Goal: Complete application form: Complete application form

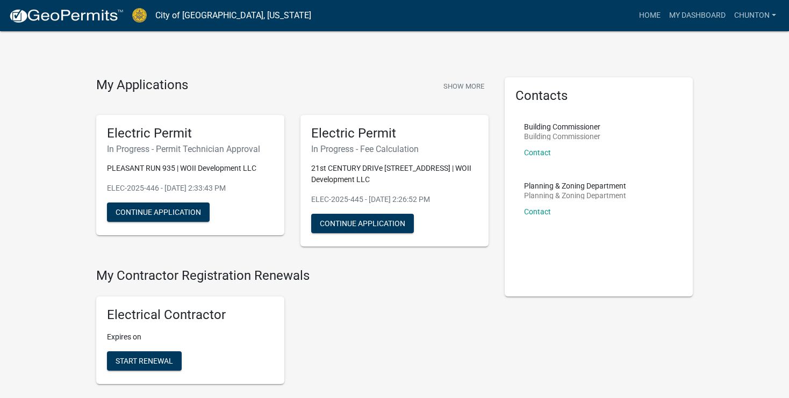
scroll to position [604, 0]
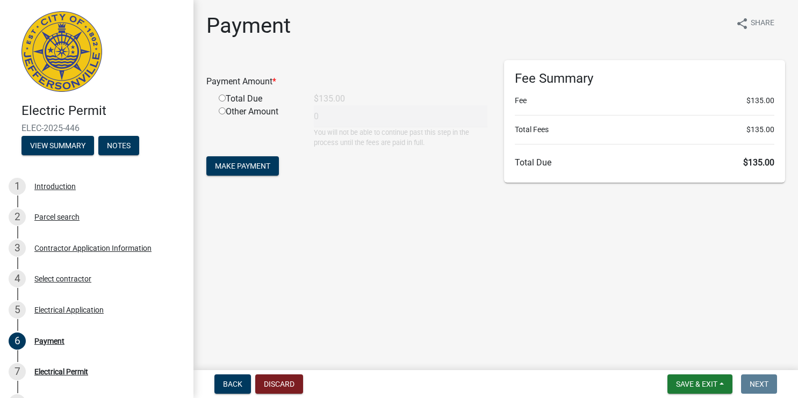
click at [223, 99] on input "radio" at bounding box center [222, 98] width 7 height 7
radio input "true"
type input "135"
click at [239, 163] on span "Make Payment" at bounding box center [242, 166] width 55 height 9
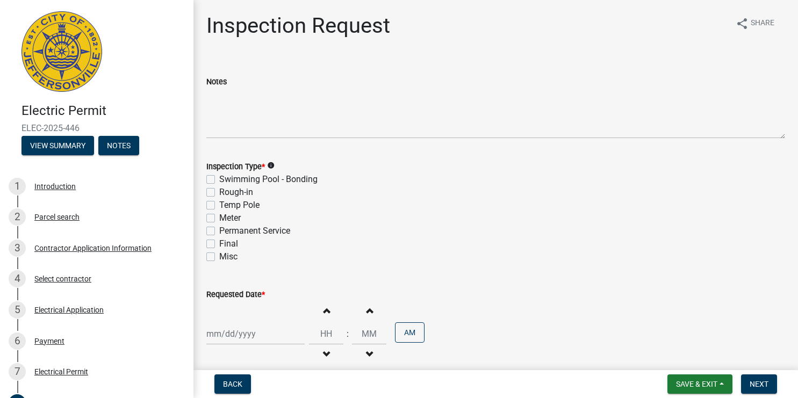
click at [219, 204] on label "Temp Pole" at bounding box center [239, 205] width 40 height 13
click at [219, 204] on input "Temp Pole" at bounding box center [222, 202] width 7 height 7
checkbox input "true"
checkbox input "false"
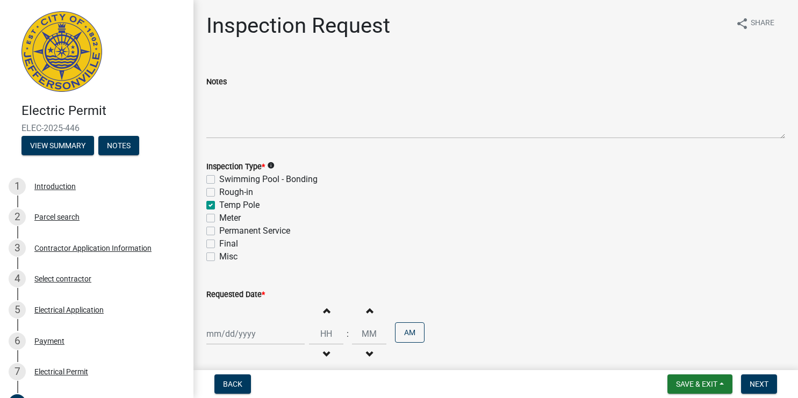
checkbox input "true"
checkbox input "false"
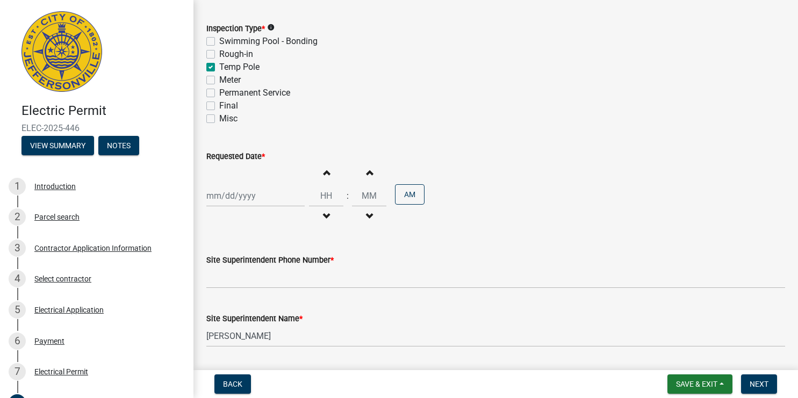
scroll to position [143, 0]
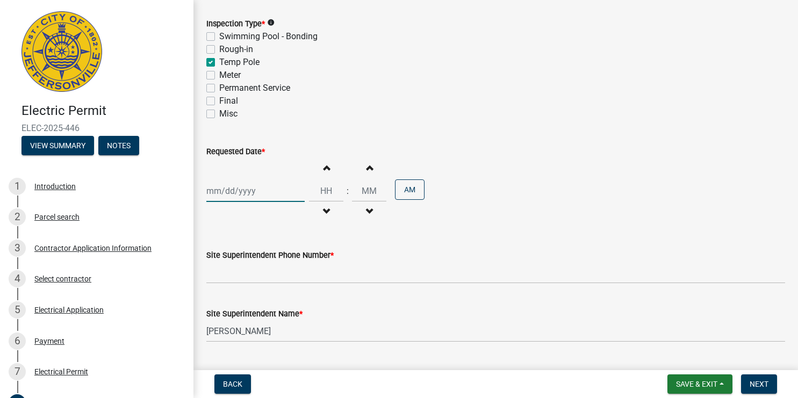
click at [254, 190] on input "Requested Date *" at bounding box center [255, 191] width 98 height 22
select select "8"
select select "2025"
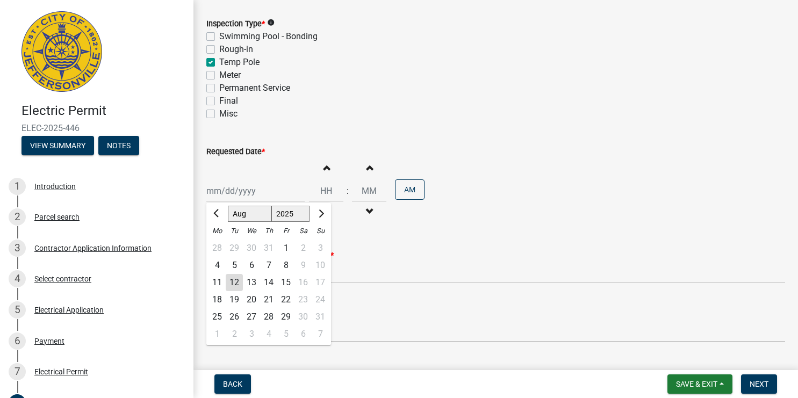
click at [251, 281] on div "13" at bounding box center [251, 282] width 17 height 17
type input "[DATE]"
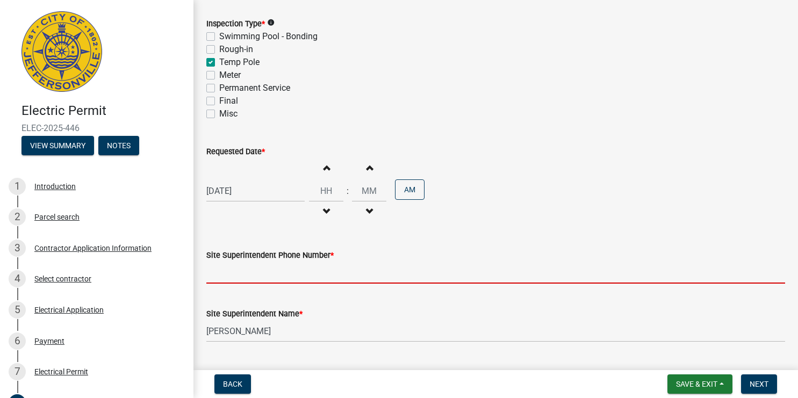
click at [255, 274] on input "Site Superintendent Phone Number *" at bounding box center [495, 273] width 578 height 22
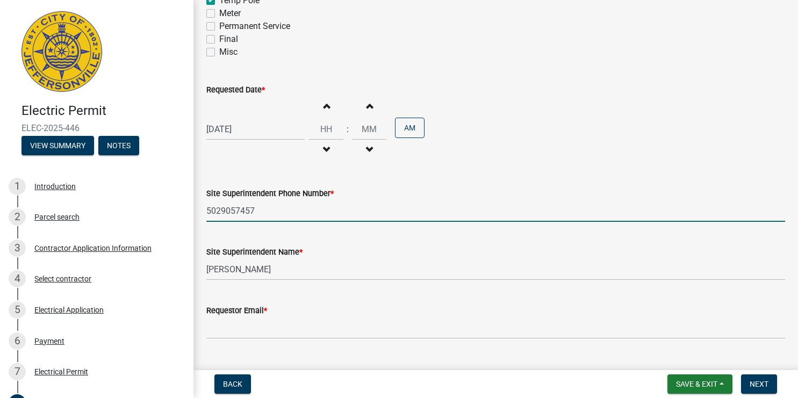
scroll to position [228, 0]
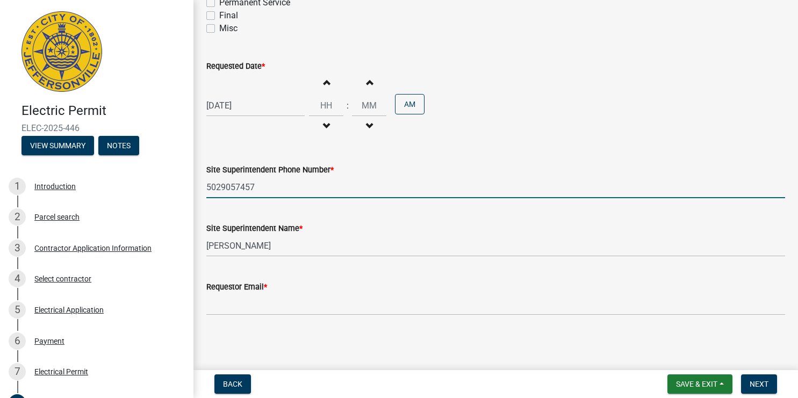
type input "5029057457"
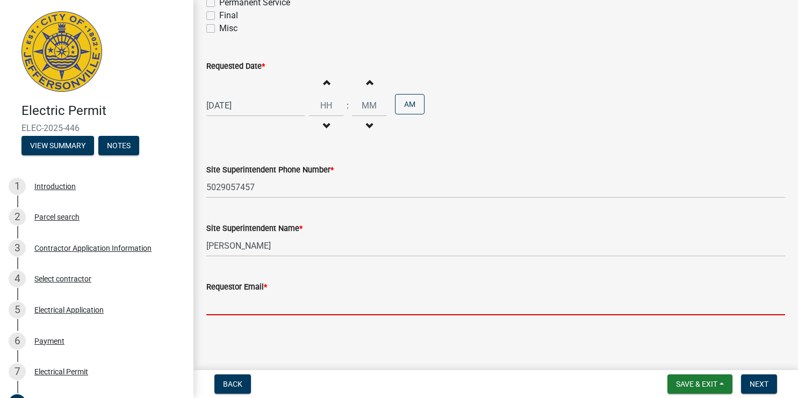
click at [370, 303] on input "Requestor Email *" at bounding box center [495, 304] width 578 height 22
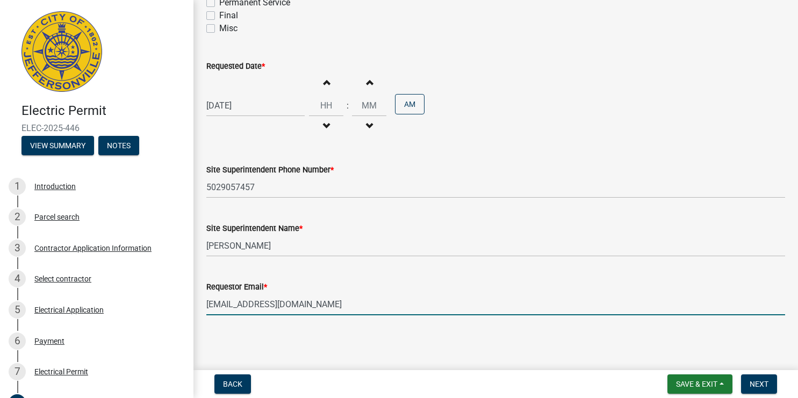
type input "[EMAIL_ADDRESS][DOMAIN_NAME]"
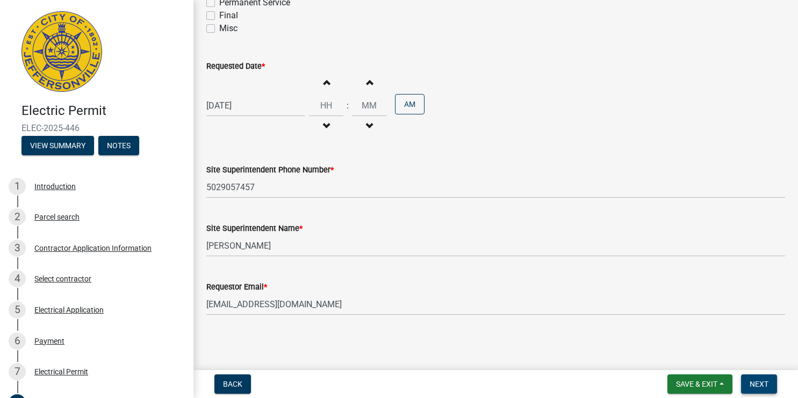
click at [772, 386] on button "Next" at bounding box center [759, 383] width 36 height 19
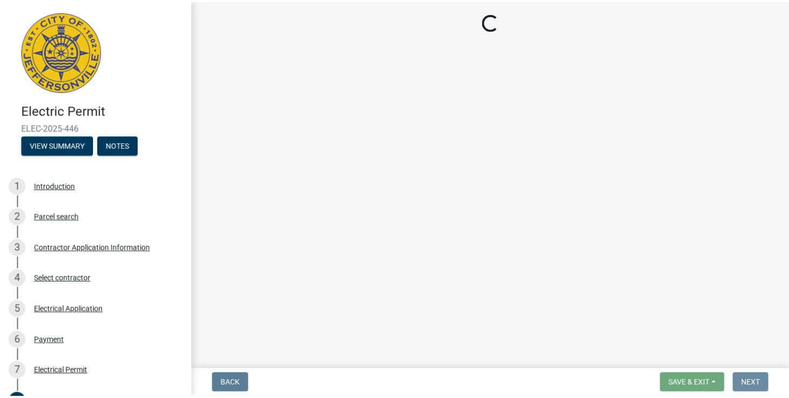
scroll to position [0, 0]
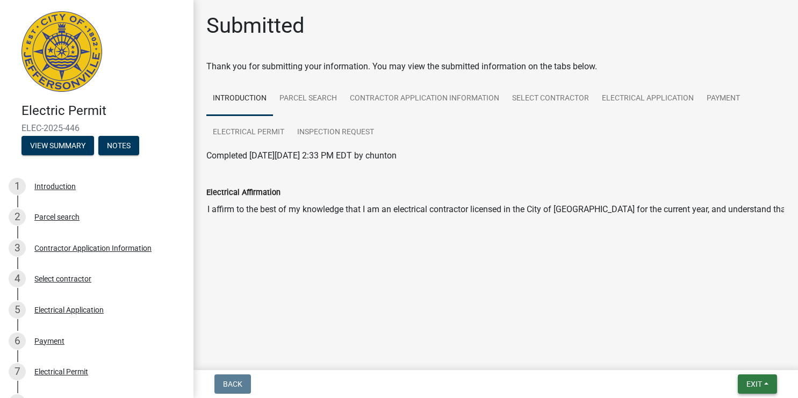
click at [765, 380] on button "Exit" at bounding box center [756, 383] width 39 height 19
click at [736, 359] on button "Save & Exit" at bounding box center [734, 356] width 86 height 26
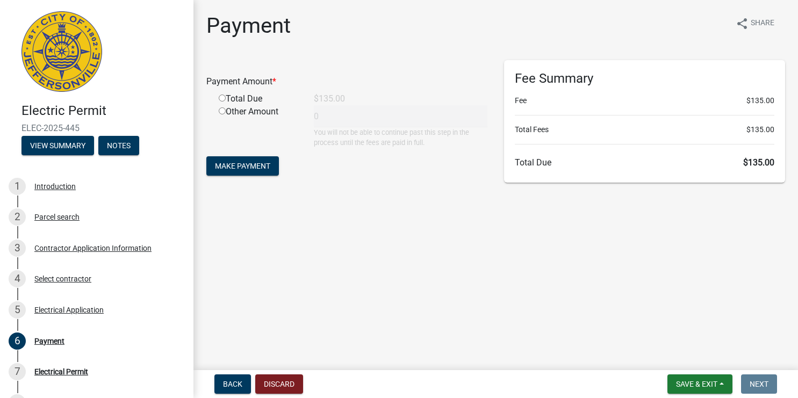
click at [219, 99] on input "radio" at bounding box center [222, 98] width 7 height 7
radio input "true"
type input "135"
click at [232, 161] on button "Make Payment" at bounding box center [242, 165] width 73 height 19
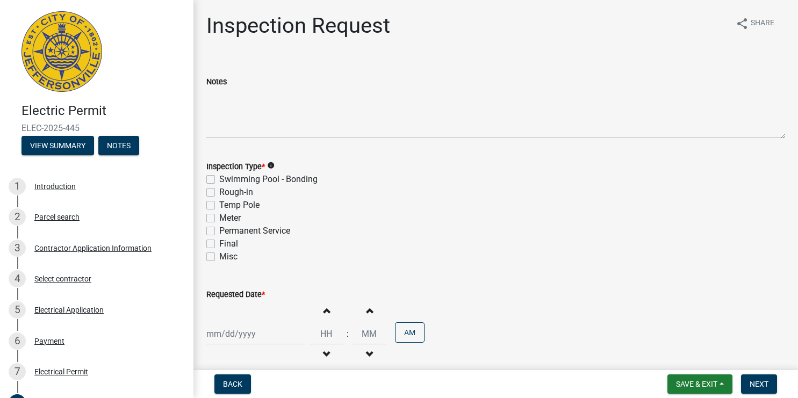
click at [219, 206] on label "Temp Pole" at bounding box center [239, 205] width 40 height 13
click at [219, 206] on input "Temp Pole" at bounding box center [222, 202] width 7 height 7
checkbox input "true"
checkbox input "false"
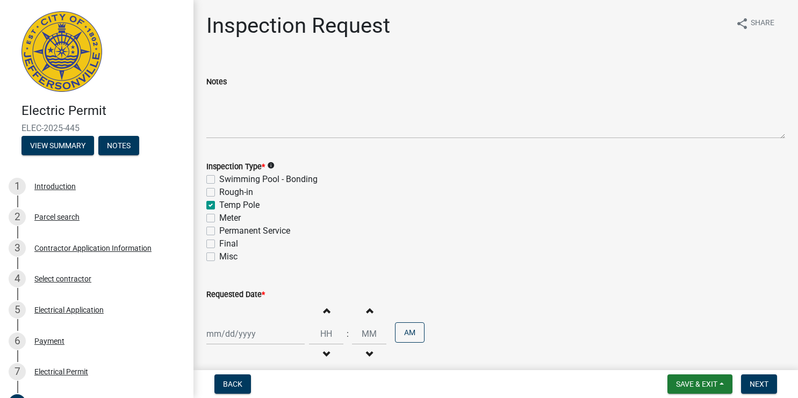
checkbox input "true"
checkbox input "false"
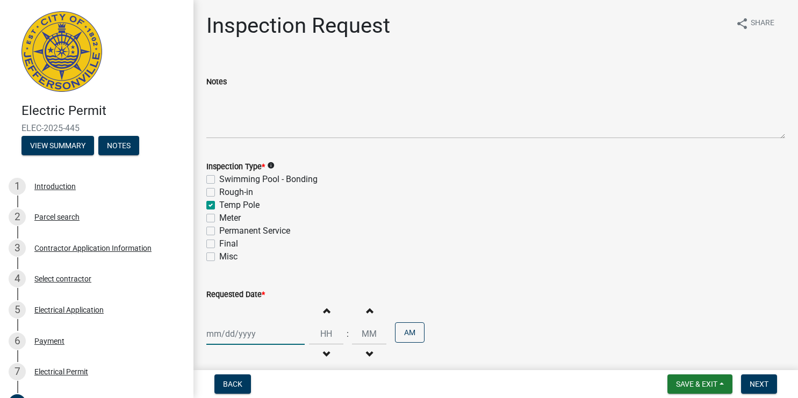
click at [263, 332] on input "Requested Date *" at bounding box center [255, 334] width 98 height 22
select select "8"
select select "2025"
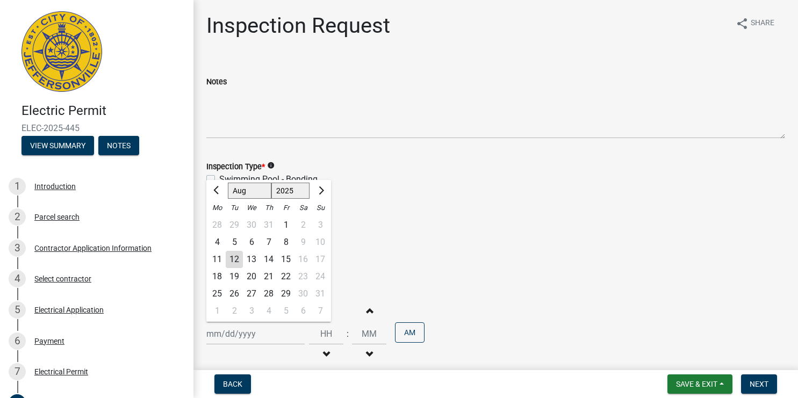
click at [254, 258] on div "13" at bounding box center [251, 259] width 17 height 17
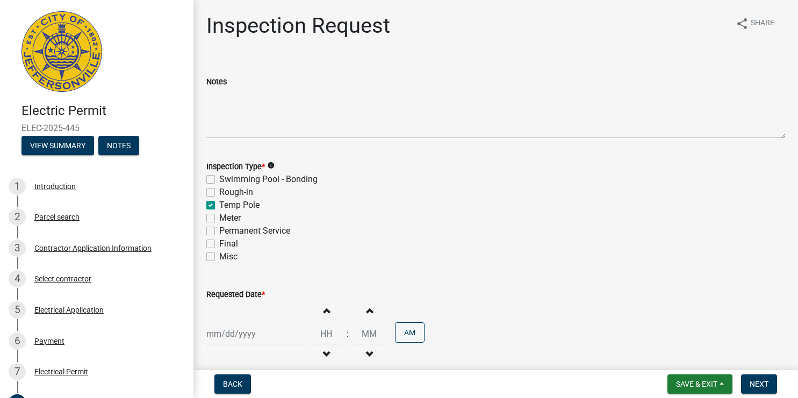
type input "[DATE]"
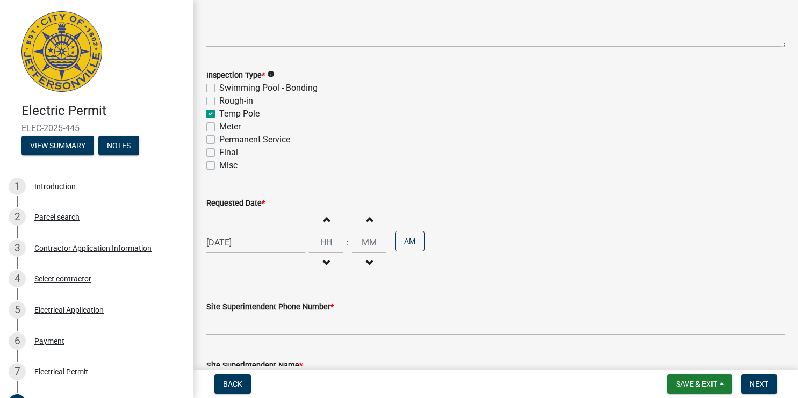
scroll to position [143, 0]
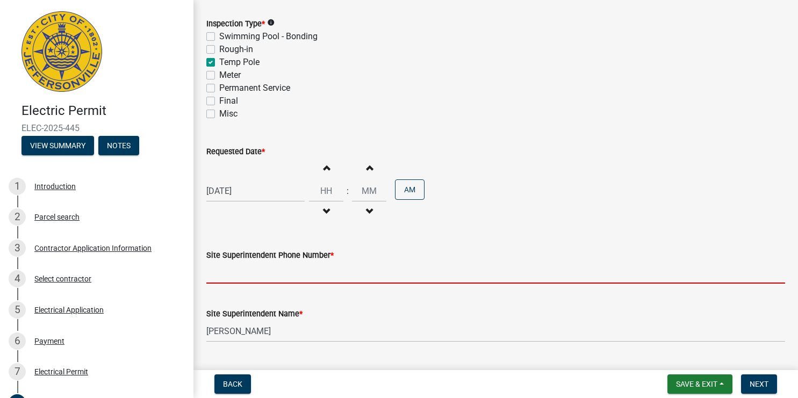
click at [267, 278] on input "Site Superintendent Phone Number *" at bounding box center [495, 273] width 578 height 22
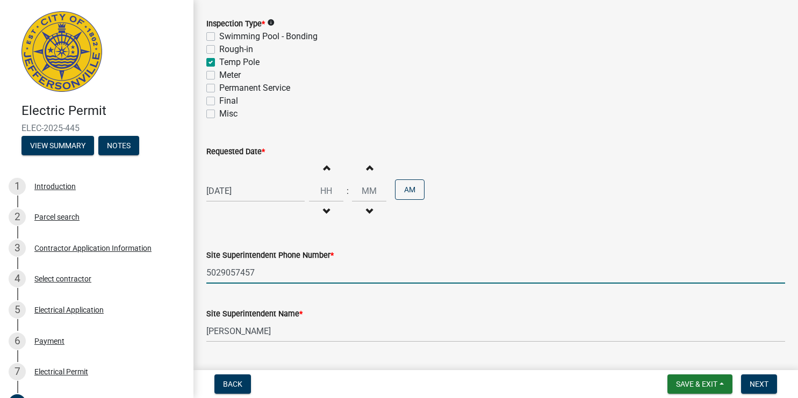
type input "5029057457"
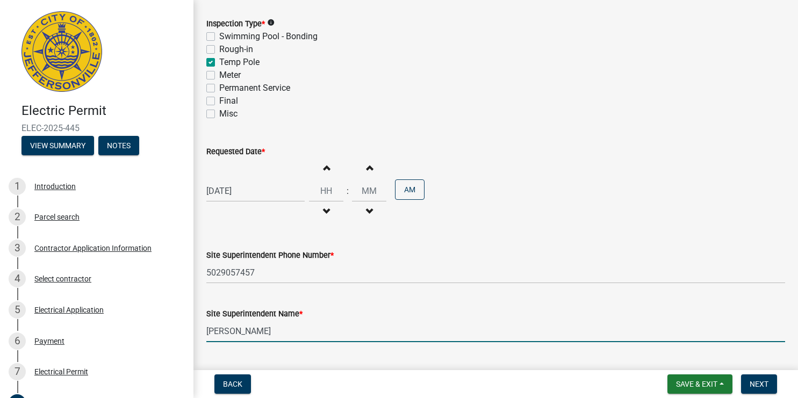
scroll to position [228, 0]
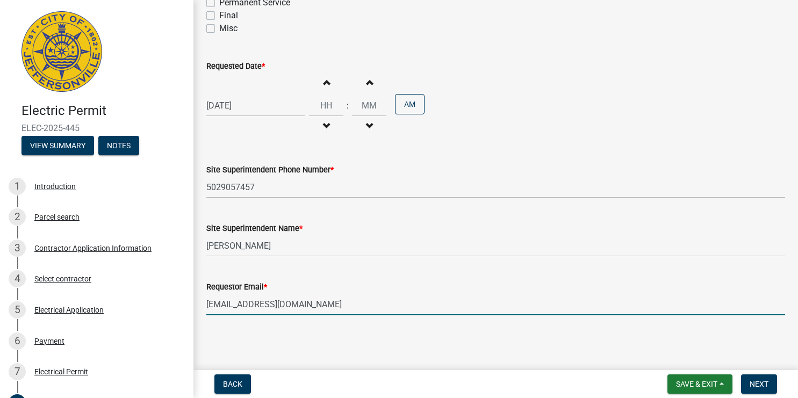
type input "idealelectric11@aol.com"
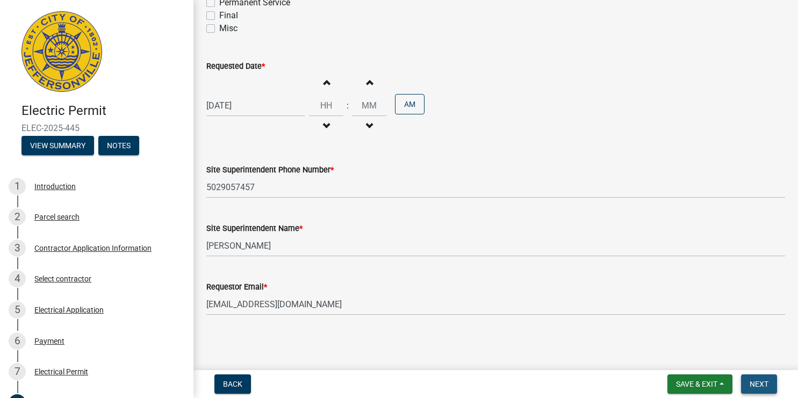
click at [751, 386] on span "Next" at bounding box center [758, 384] width 19 height 9
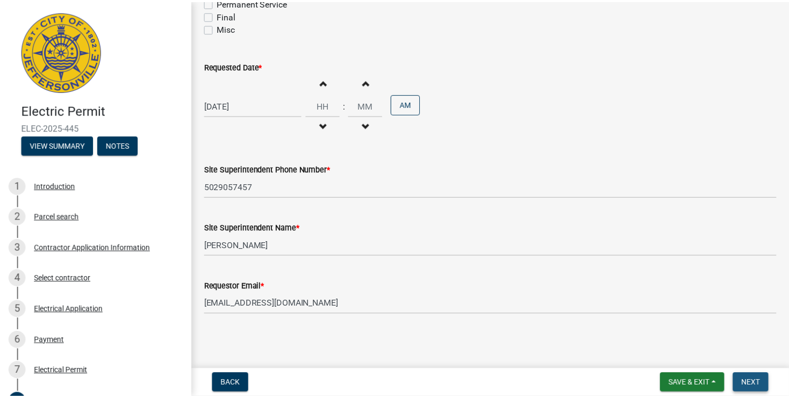
scroll to position [0, 0]
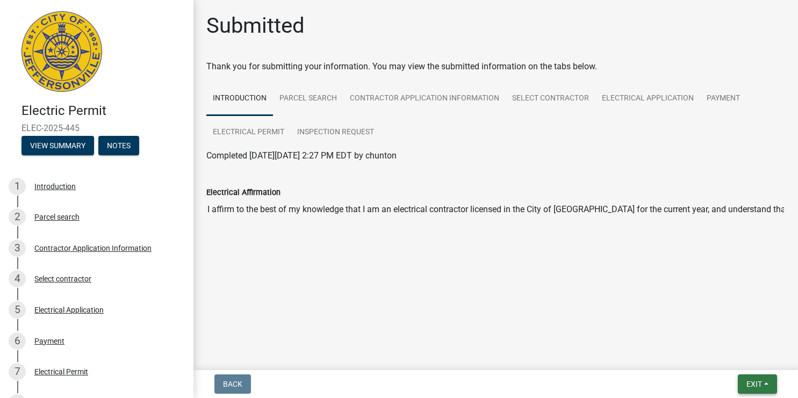
click at [761, 382] on span "Exit" at bounding box center [754, 384] width 16 height 9
click at [736, 360] on button "Save & Exit" at bounding box center [734, 356] width 86 height 26
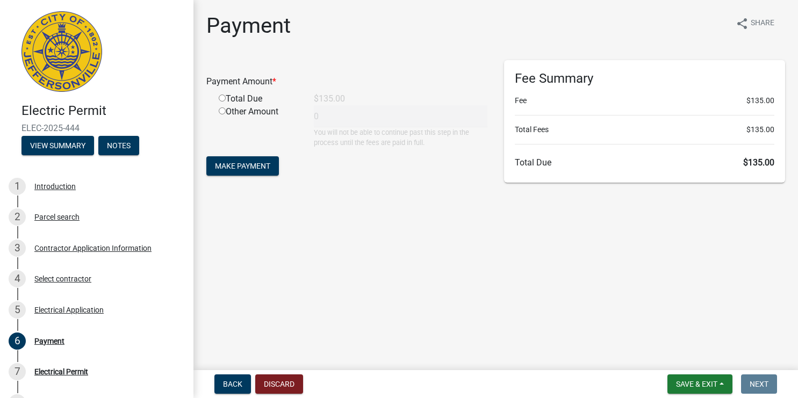
click at [223, 98] on input "radio" at bounding box center [222, 98] width 7 height 7
radio input "true"
type input "135"
click at [245, 163] on span "Make Payment" at bounding box center [242, 166] width 55 height 9
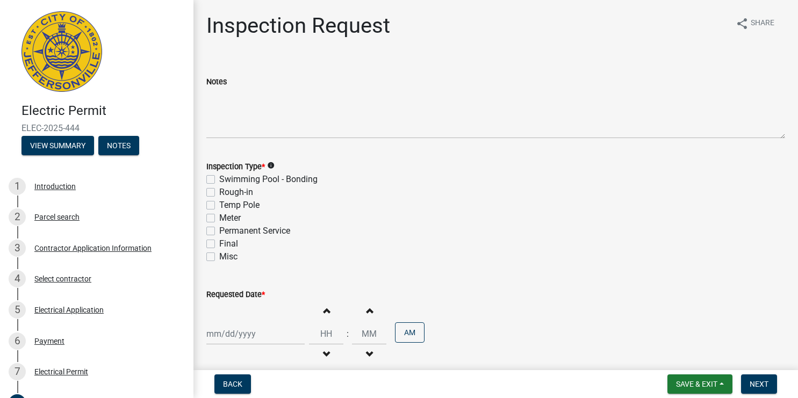
click at [219, 204] on label "Temp Pole" at bounding box center [239, 205] width 40 height 13
click at [219, 204] on input "Temp Pole" at bounding box center [222, 202] width 7 height 7
checkbox input "true"
checkbox input "false"
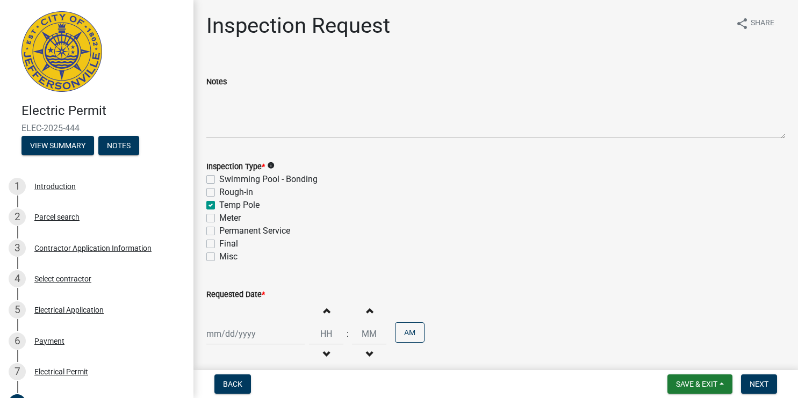
checkbox input "true"
checkbox input "false"
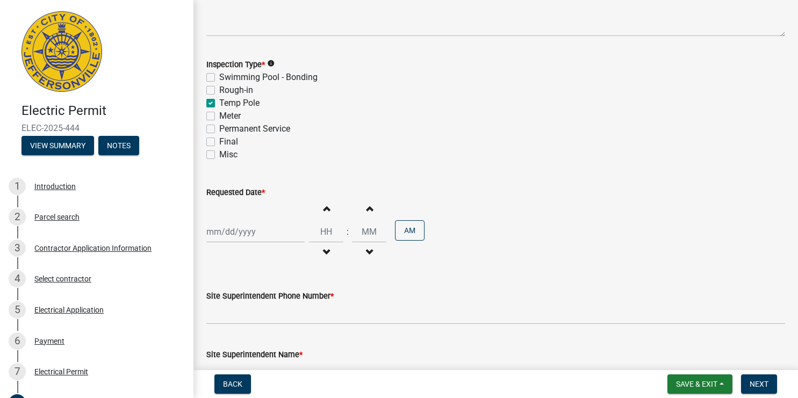
scroll to position [143, 0]
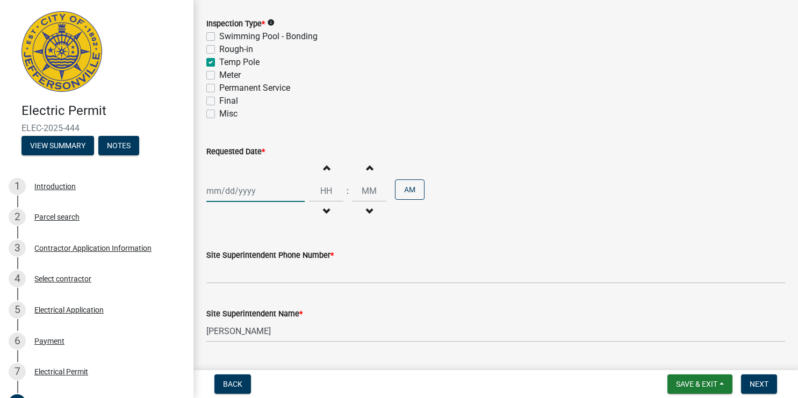
click at [240, 190] on input "Requested Date *" at bounding box center [255, 191] width 98 height 22
select select "8"
select select "2025"
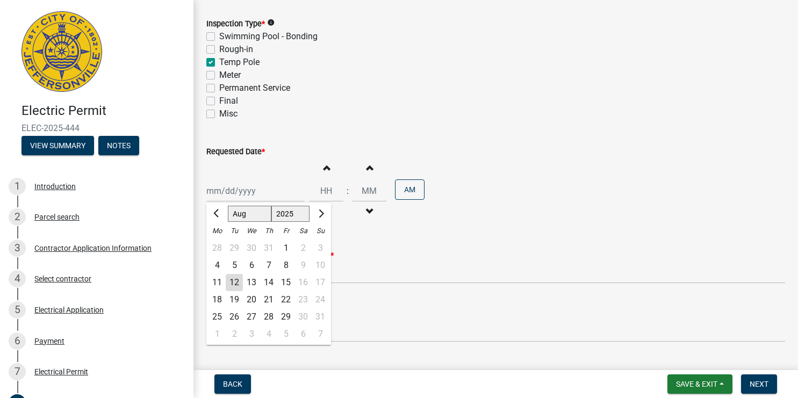
click at [257, 287] on div "13" at bounding box center [251, 282] width 17 height 17
type input "08/13/2025"
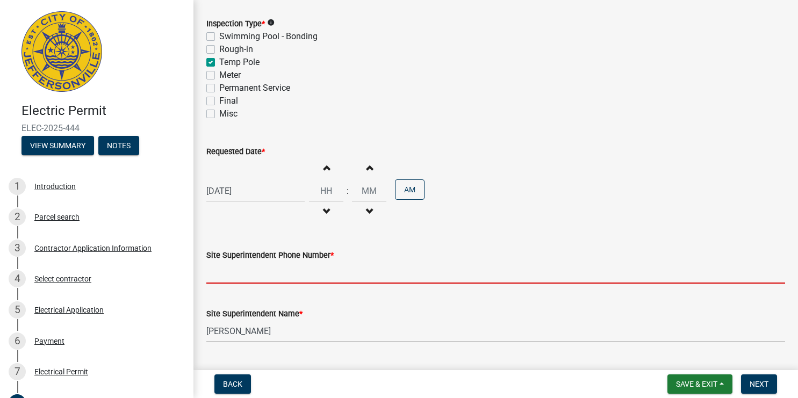
click at [301, 270] on input "Site Superintendent Phone Number *" at bounding box center [495, 273] width 578 height 22
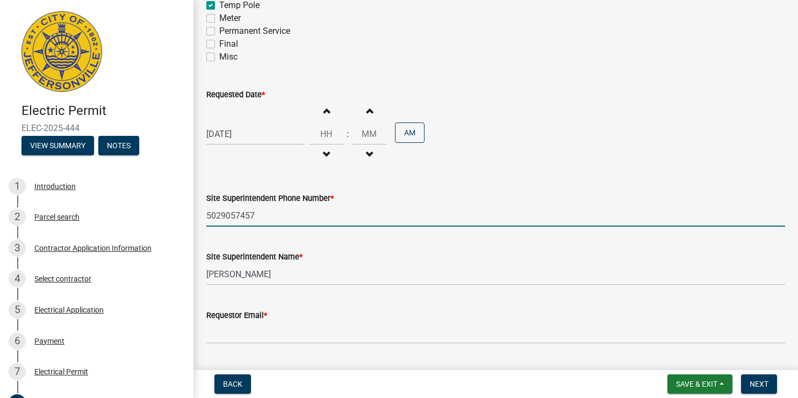
scroll to position [228, 0]
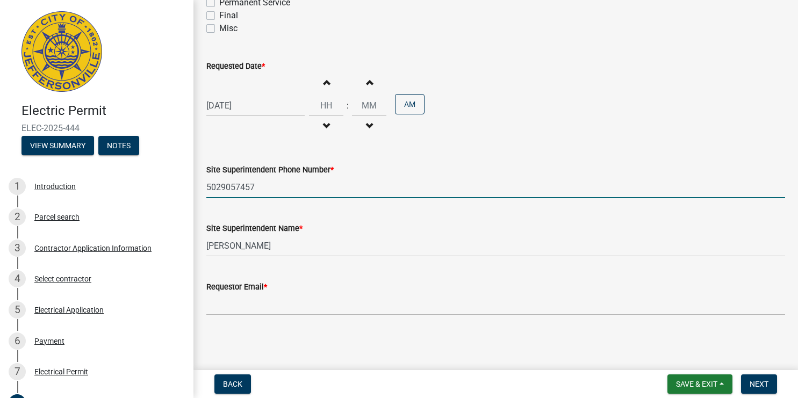
type input "5029057457"
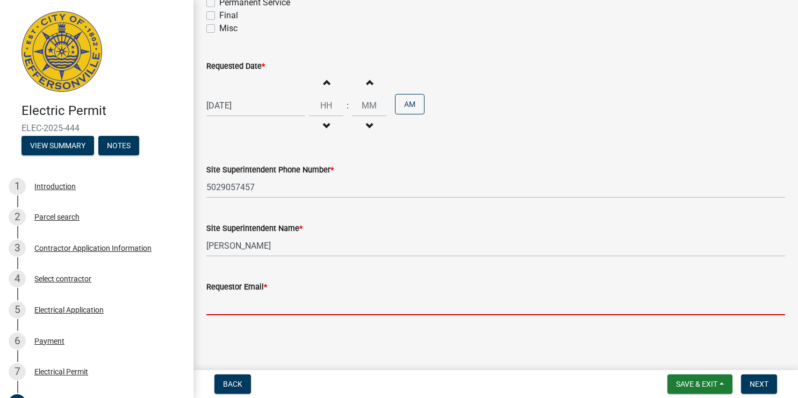
click at [312, 305] on input "Requestor Email *" at bounding box center [495, 304] width 578 height 22
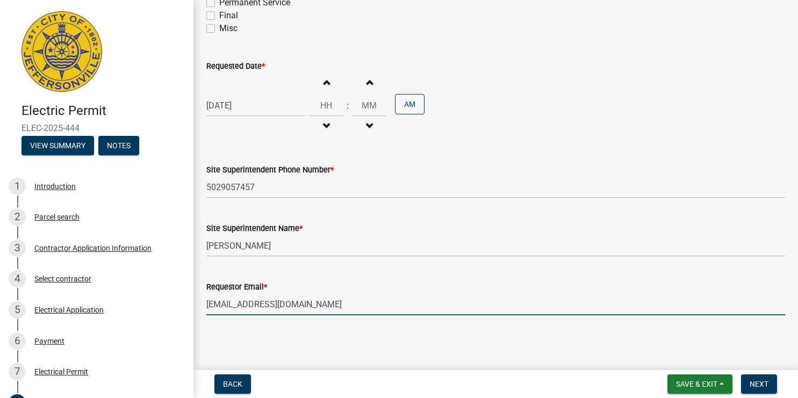
type input "idealelectric11@aol.com"
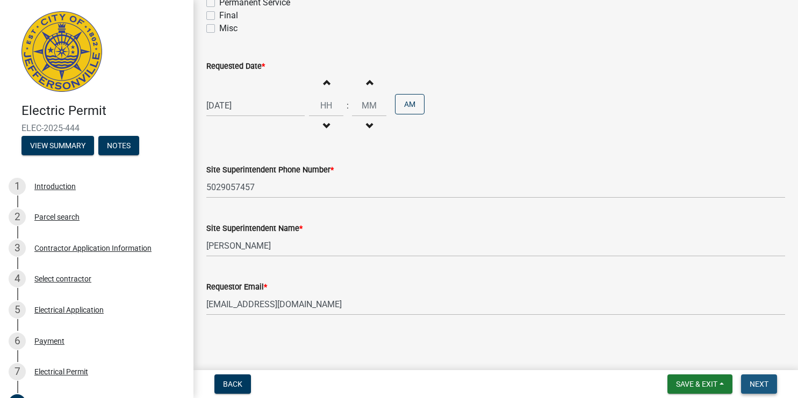
click at [764, 382] on span "Next" at bounding box center [758, 384] width 19 height 9
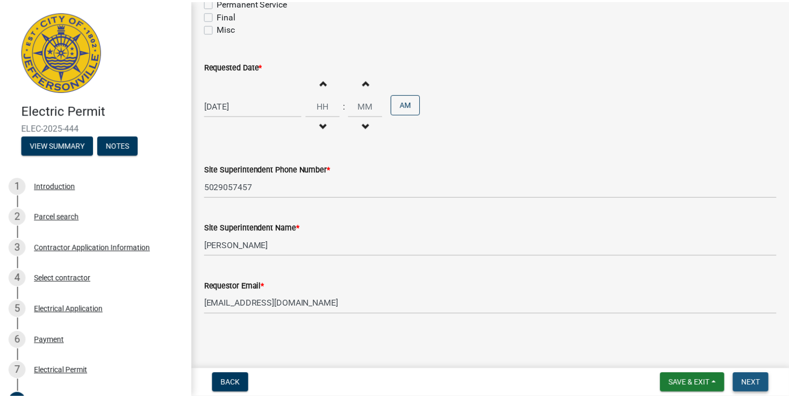
scroll to position [0, 0]
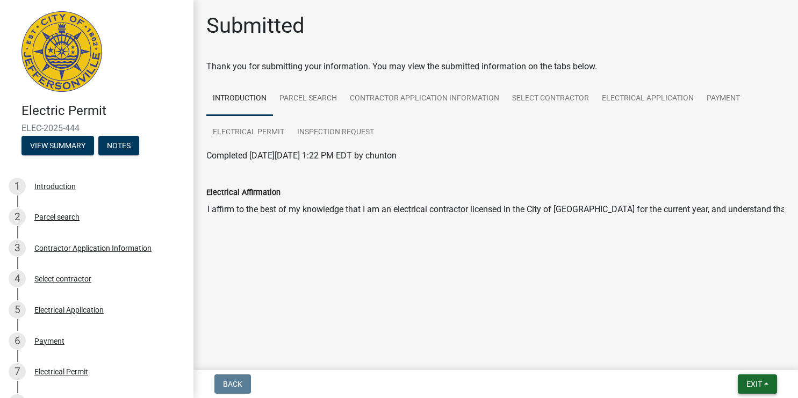
click at [763, 384] on button "Exit" at bounding box center [756, 383] width 39 height 19
click at [715, 354] on button "Save & Exit" at bounding box center [734, 356] width 86 height 26
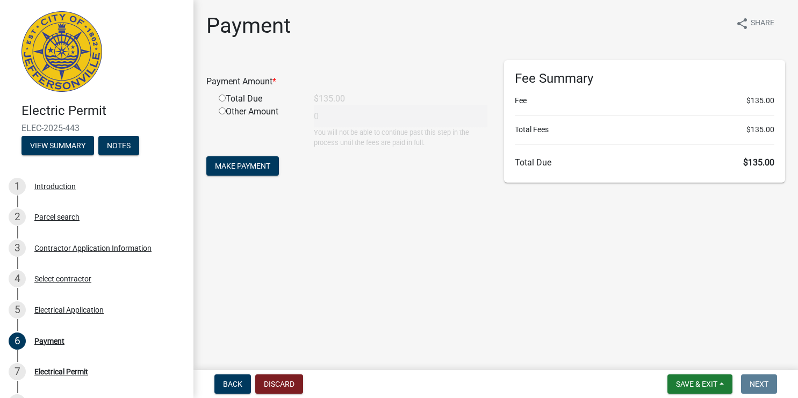
click at [221, 99] on input "radio" at bounding box center [222, 98] width 7 height 7
radio input "true"
type input "135"
click at [263, 170] on span "Make Payment" at bounding box center [242, 166] width 55 height 9
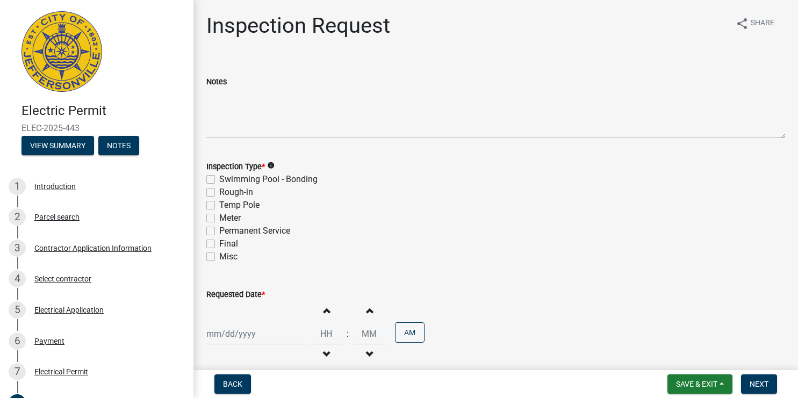
click at [219, 205] on label "Temp Pole" at bounding box center [239, 205] width 40 height 13
click at [219, 205] on input "Temp Pole" at bounding box center [222, 202] width 7 height 7
checkbox input "true"
checkbox input "false"
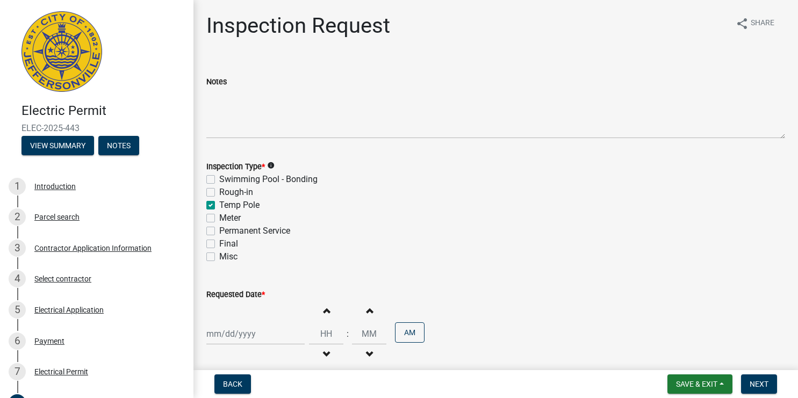
checkbox input "true"
checkbox input "false"
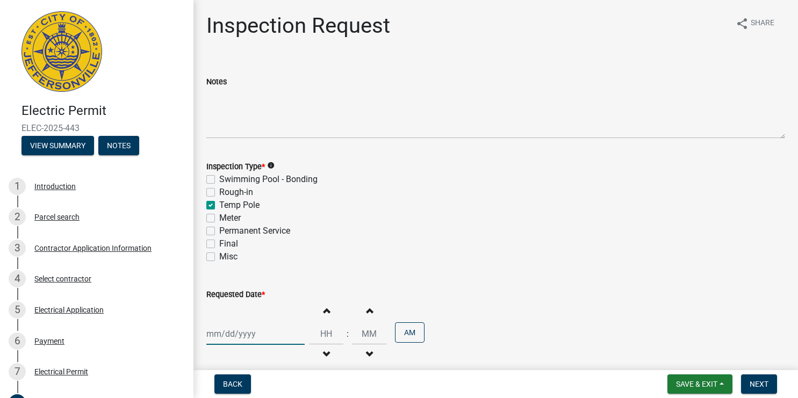
click at [250, 342] on input "Requested Date *" at bounding box center [255, 334] width 98 height 22
select select "8"
select select "2025"
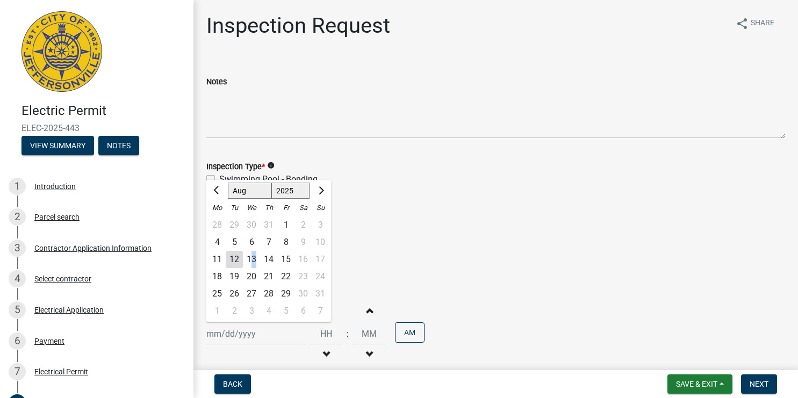
click at [255, 256] on div "13" at bounding box center [251, 259] width 17 height 17
type input "[DATE]"
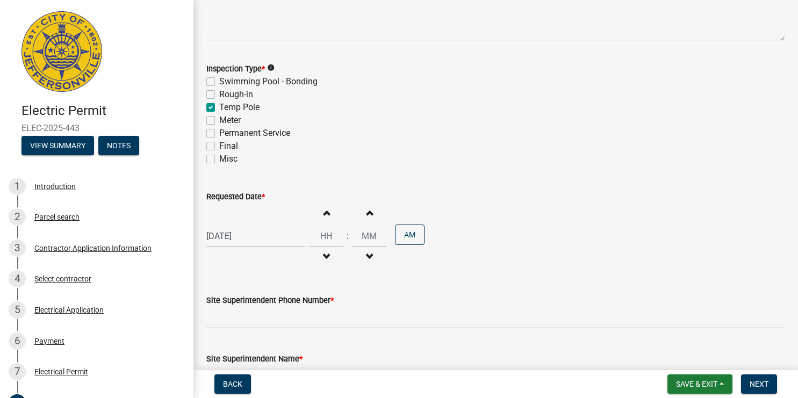
scroll to position [143, 0]
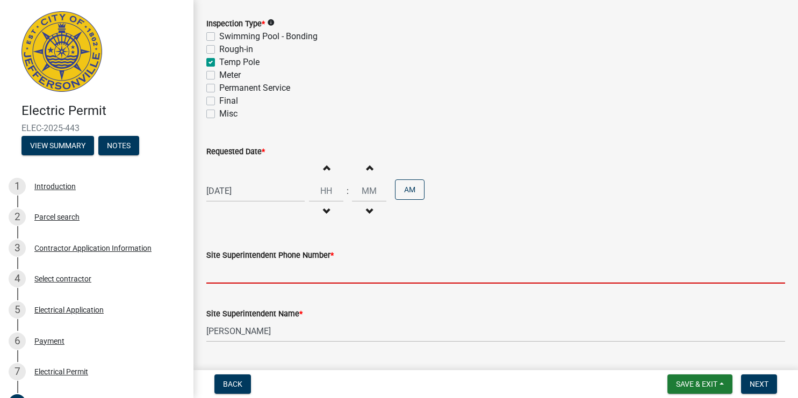
click at [248, 284] on input "Site Superintendent Phone Number *" at bounding box center [495, 273] width 578 height 22
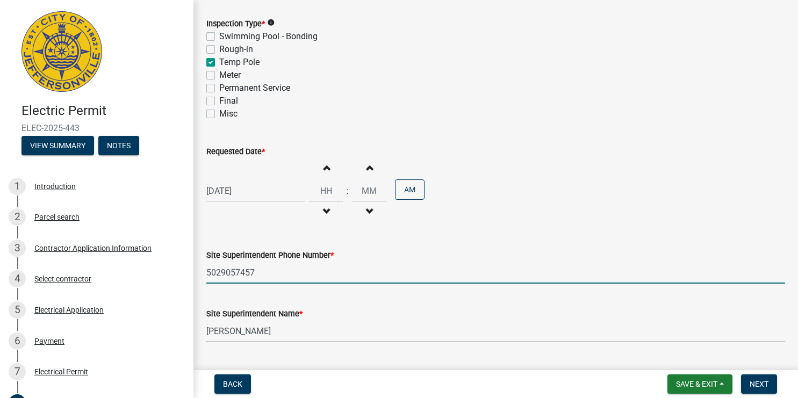
type input "5029057457"
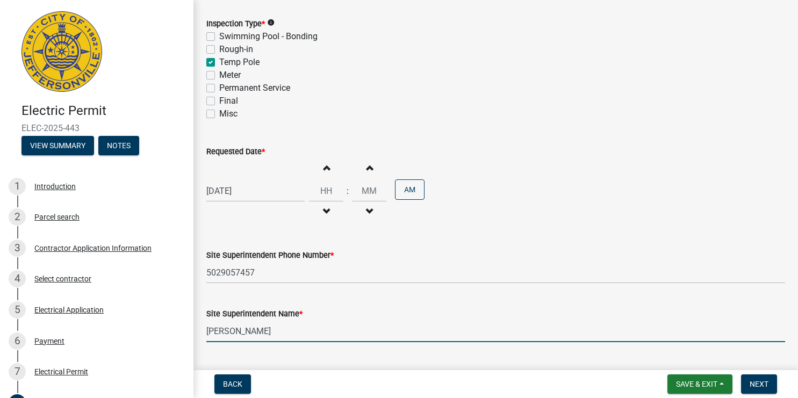
scroll to position [228, 0]
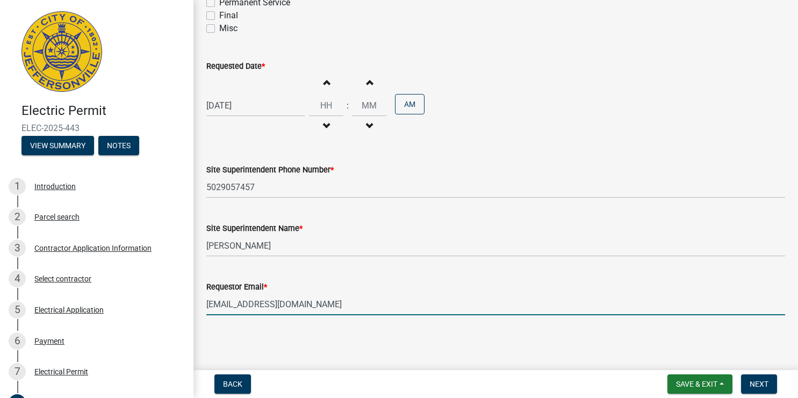
type input "[EMAIL_ADDRESS][DOMAIN_NAME]"
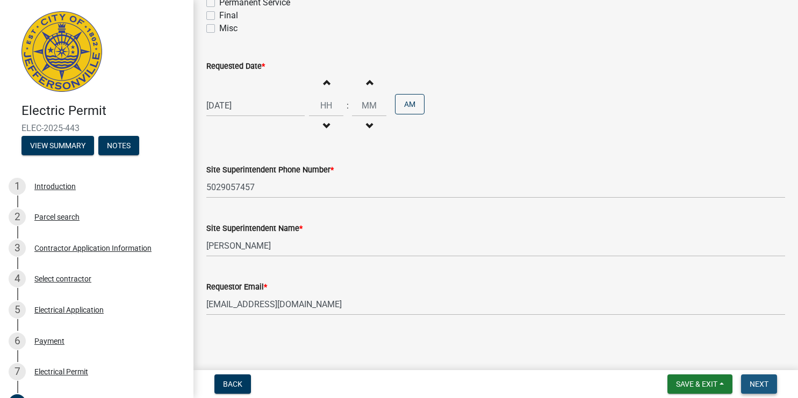
click at [756, 381] on span "Next" at bounding box center [758, 384] width 19 height 9
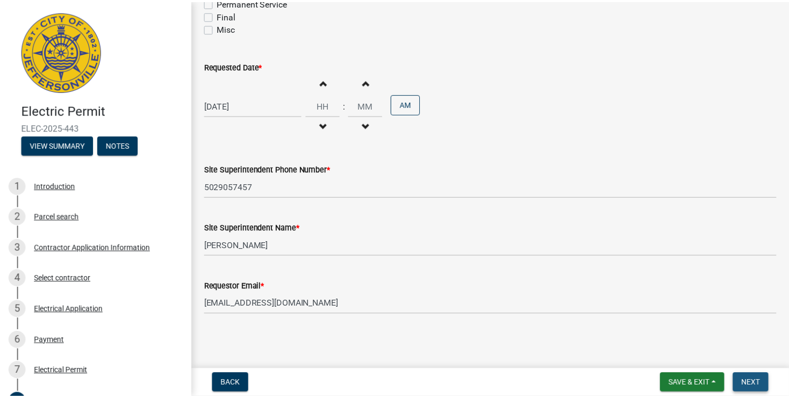
scroll to position [0, 0]
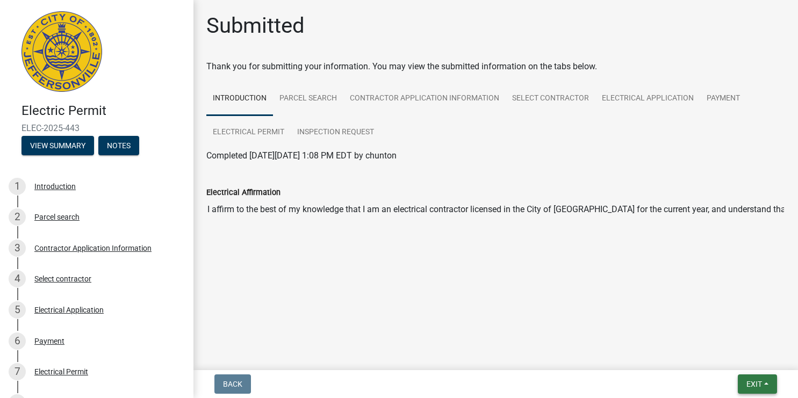
click at [760, 381] on span "Exit" at bounding box center [754, 384] width 16 height 9
click at [727, 357] on button "Save & Exit" at bounding box center [734, 356] width 86 height 26
